Goal: Task Accomplishment & Management: Use online tool/utility

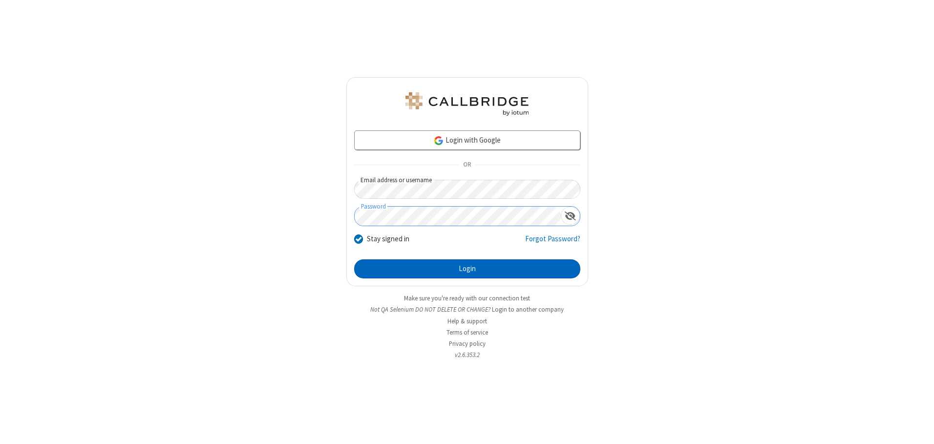
click at [467, 269] on button "Login" at bounding box center [467, 270] width 226 height 20
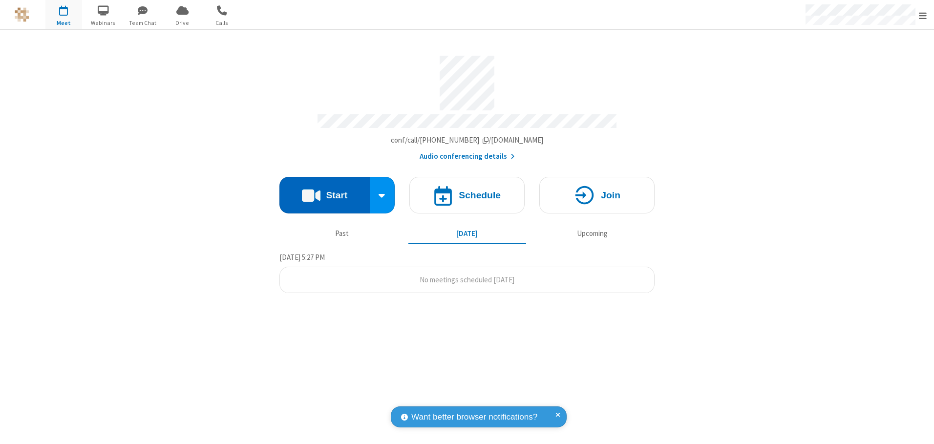
click at [325, 192] on button "Start" at bounding box center [325, 195] width 90 height 37
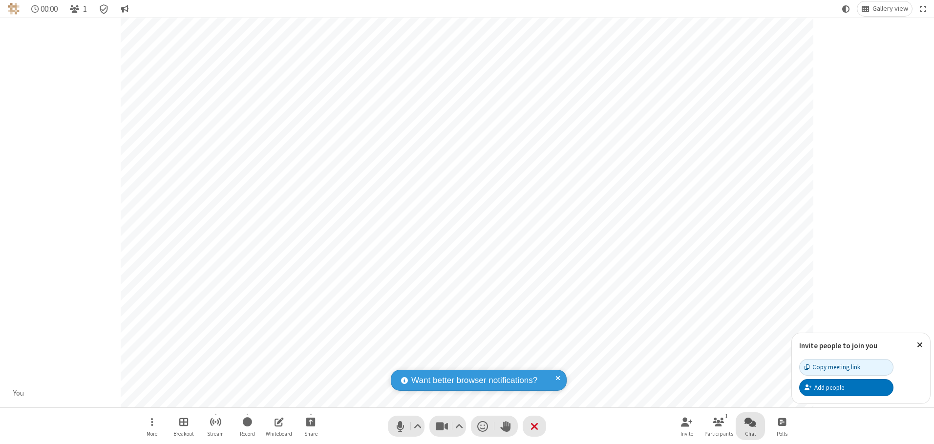
click at [751, 422] on span "Open chat" at bounding box center [751, 422] width 12 height 12
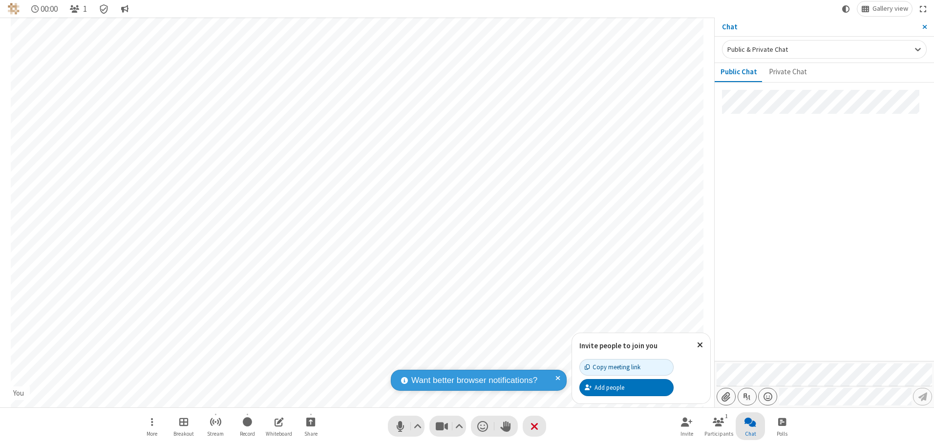
type input "C:\fakepath\doc_test.docx"
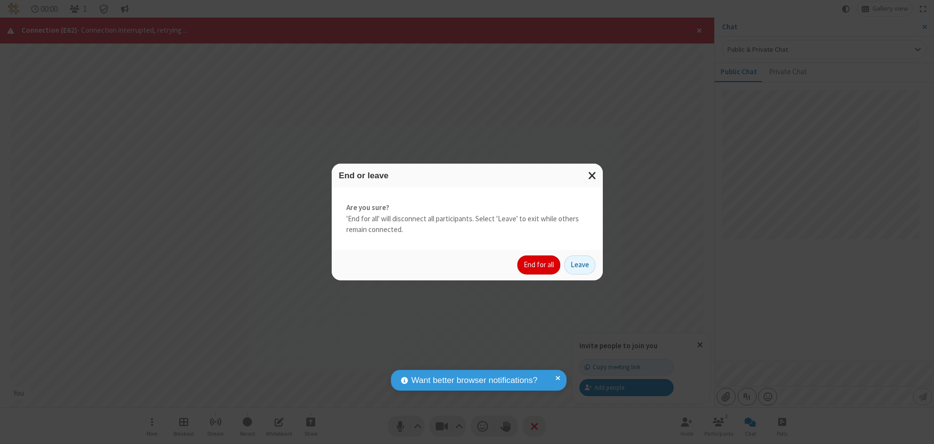
click at [540, 265] on button "End for all" at bounding box center [539, 266] width 43 height 20
